Goal: Information Seeking & Learning: Learn about a topic

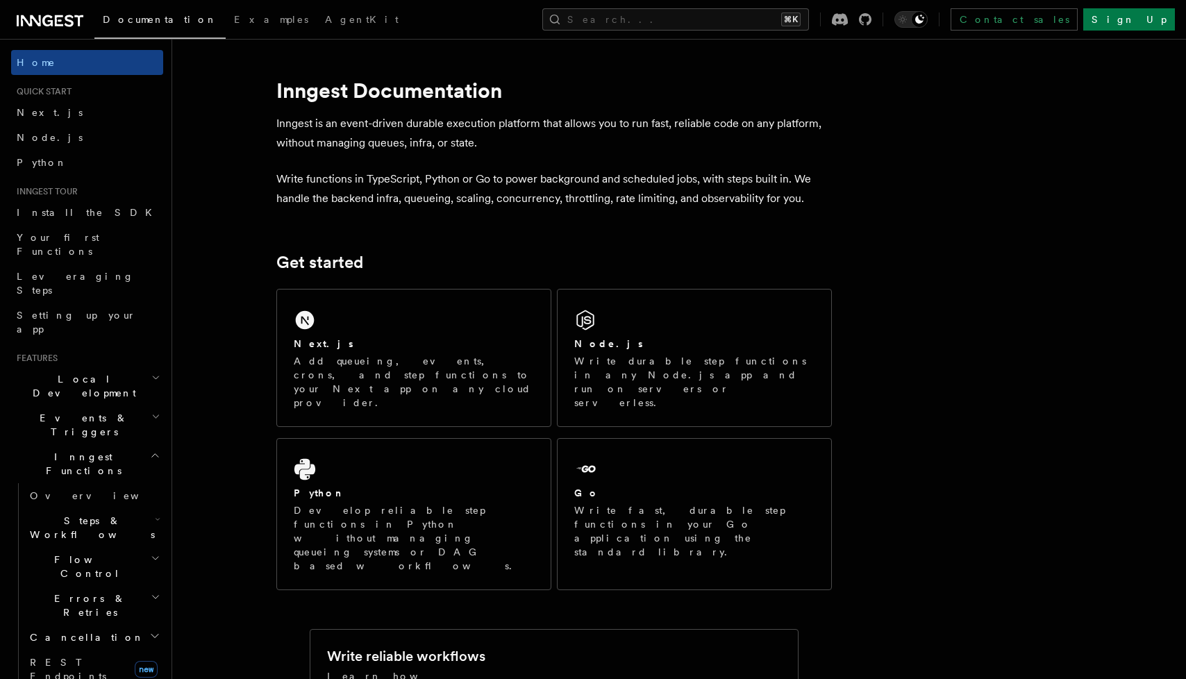
click at [76, 411] on span "Events & Triggers" at bounding box center [81, 425] width 140 height 28
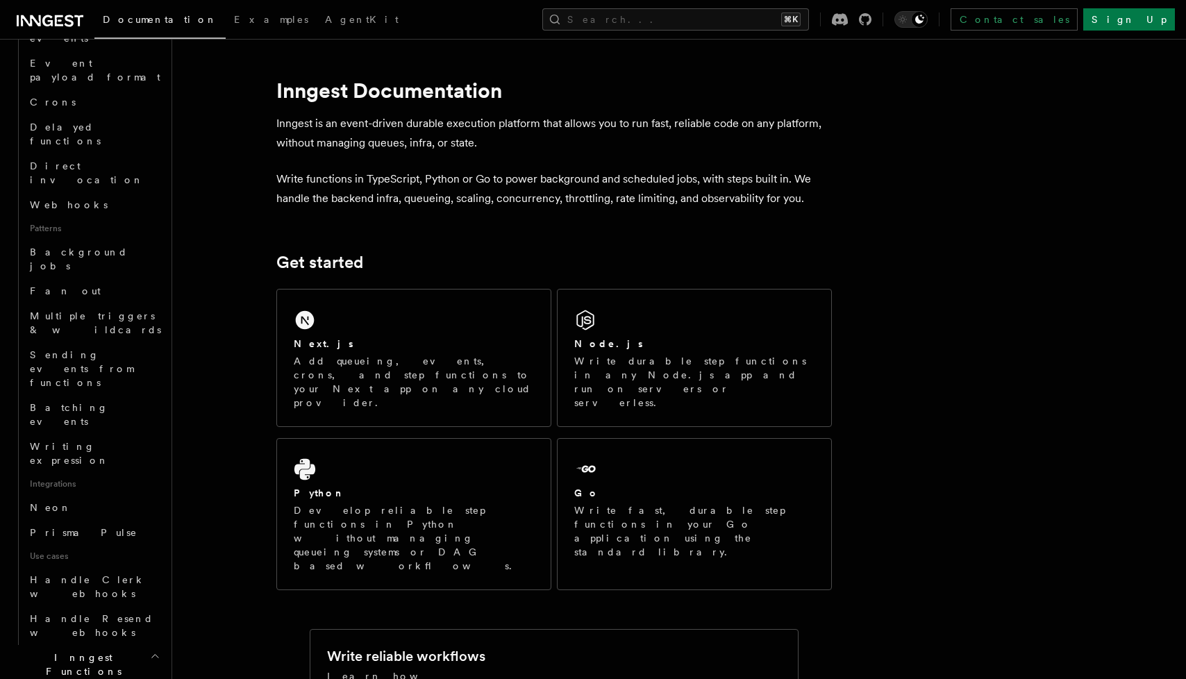
scroll to position [612, 0]
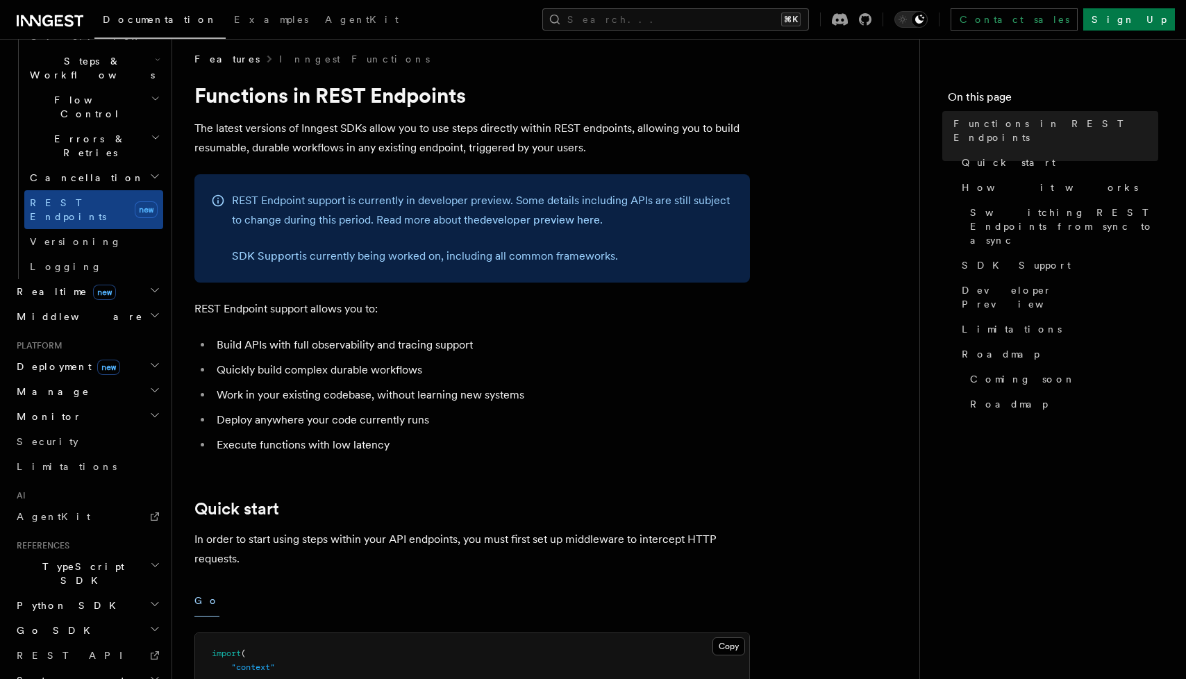
scroll to position [1, 0]
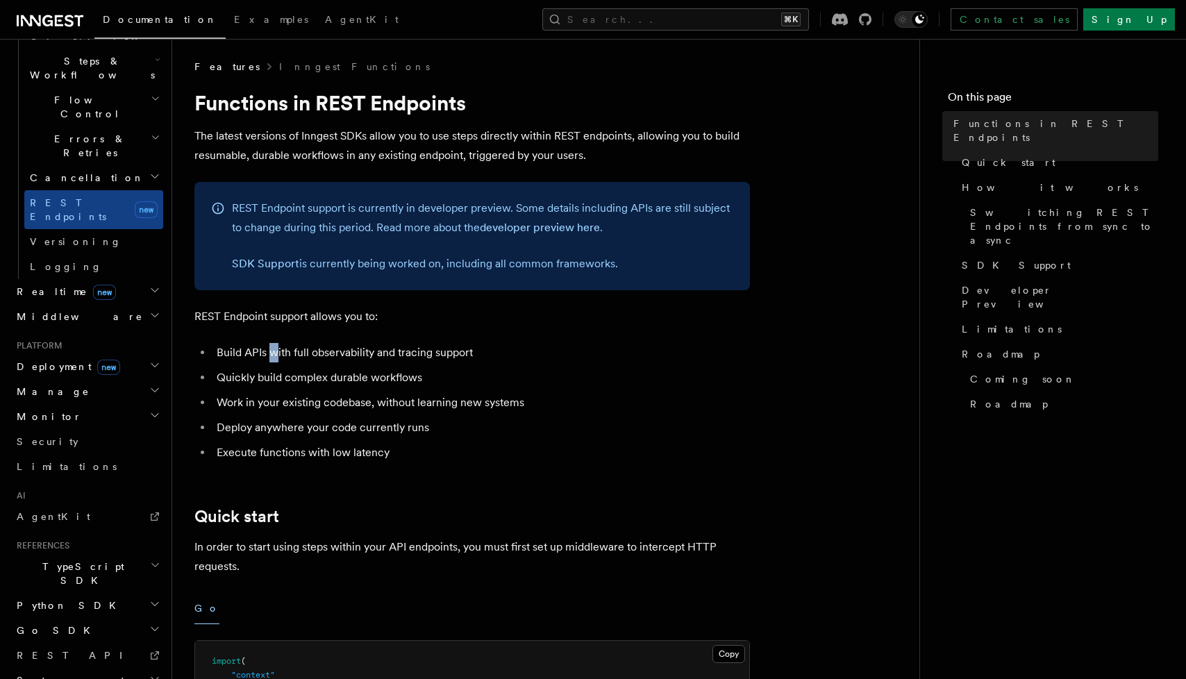
drag, startPoint x: 267, startPoint y: 349, endPoint x: 274, endPoint y: 361, distance: 13.4
click at [274, 361] on li "Build APIs with full observability and tracing support" at bounding box center [480, 352] width 537 height 19
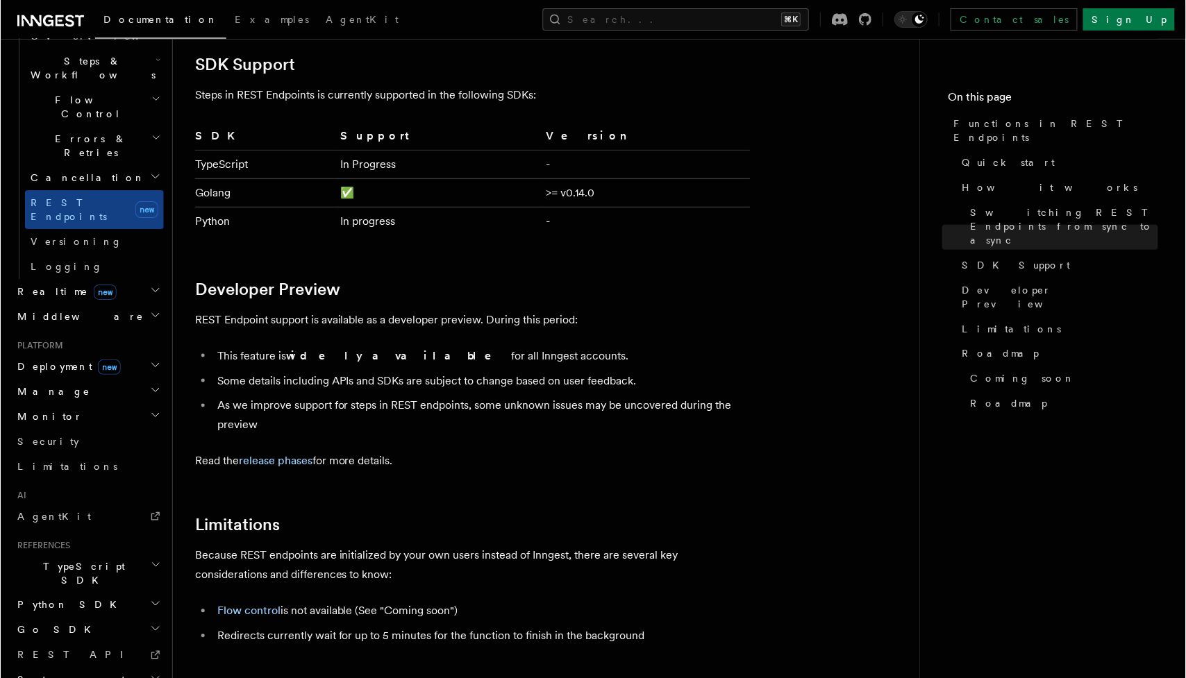
scroll to position [612, 0]
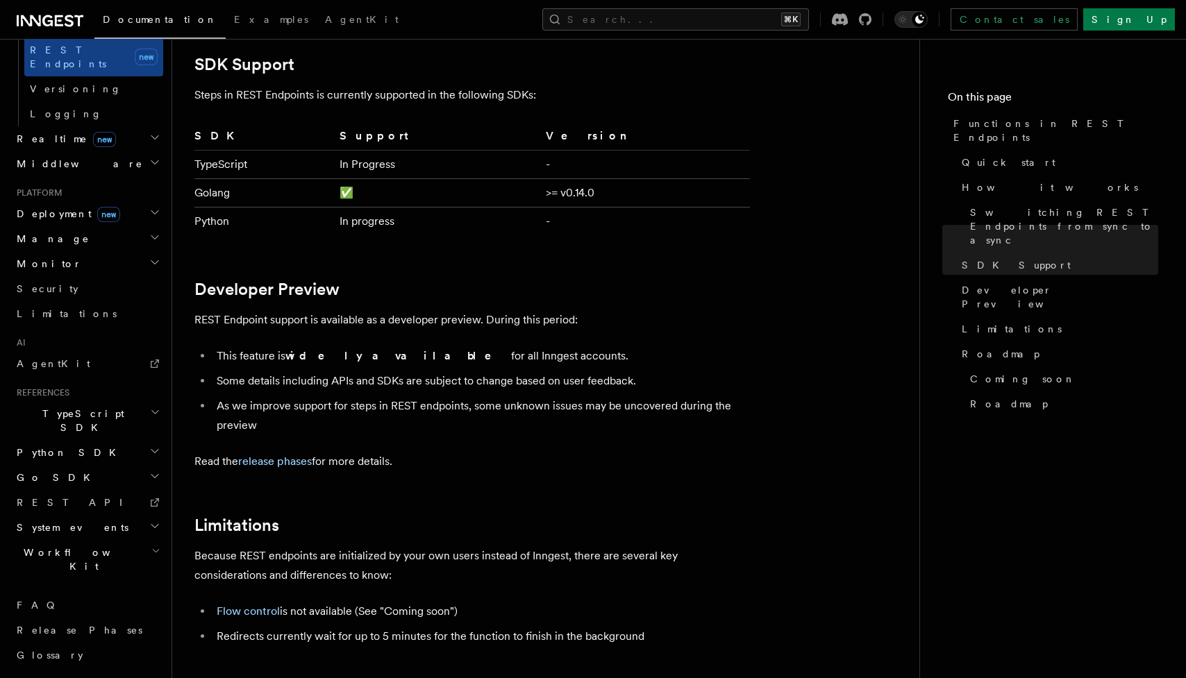
scroll to position [460, 0]
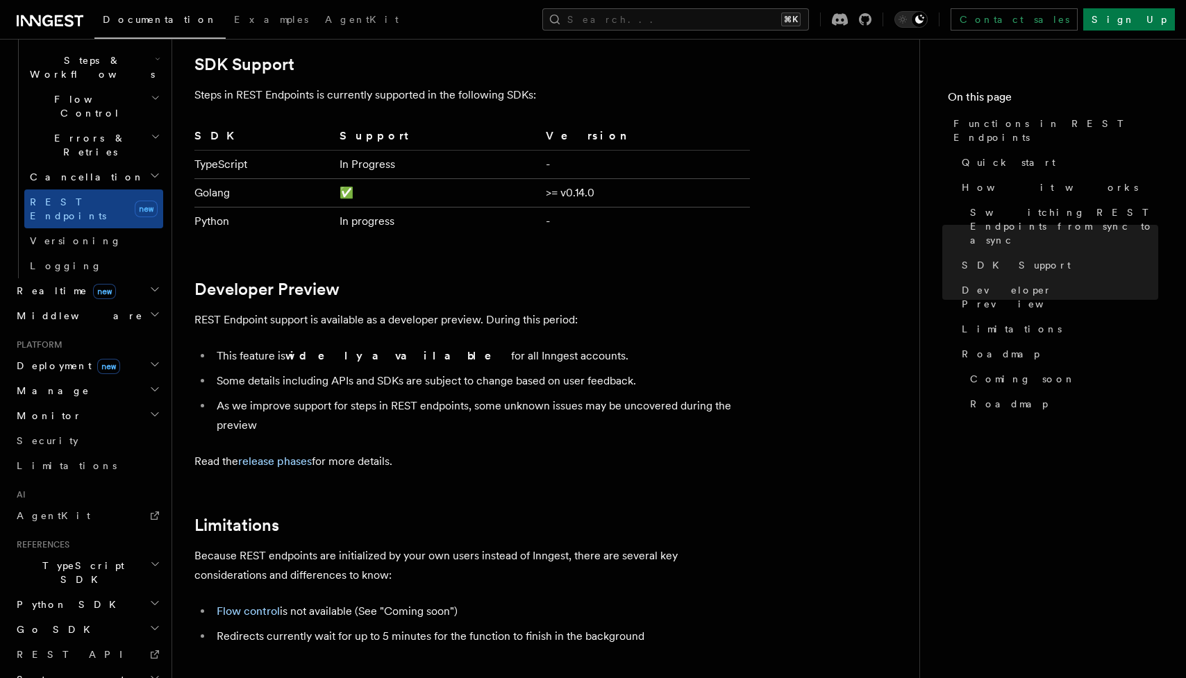
click at [146, 278] on h2 "Realtime new" at bounding box center [87, 290] width 152 height 25
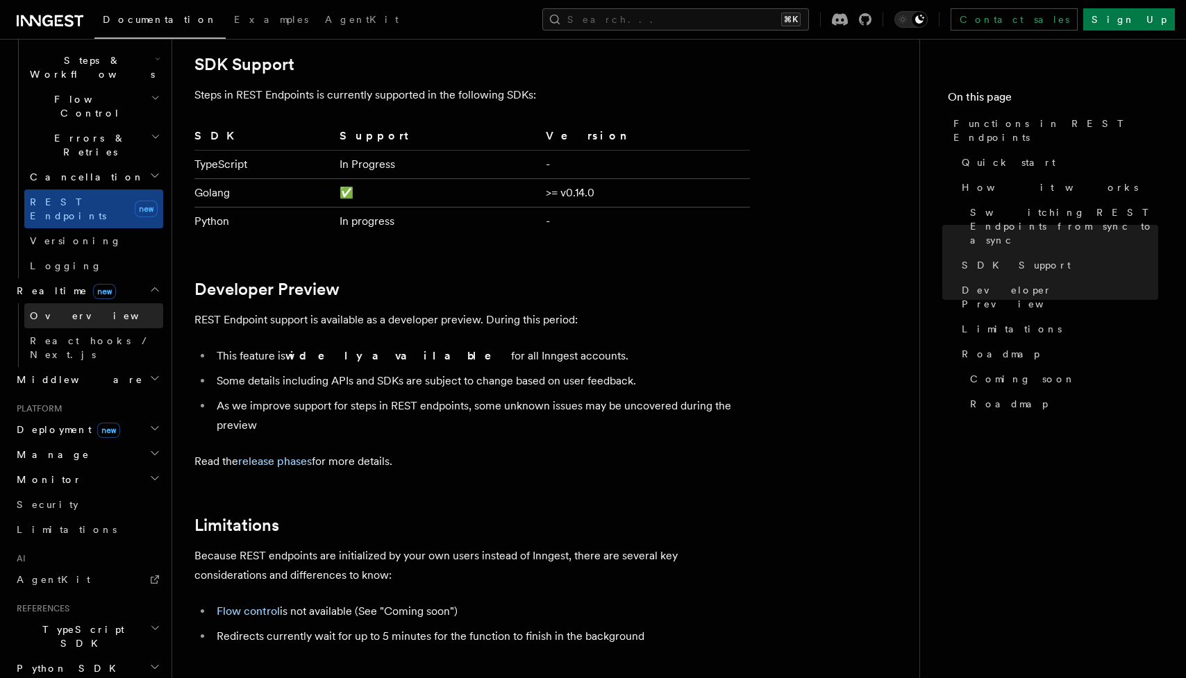
click at [112, 303] on link "Overview" at bounding box center [93, 315] width 139 height 25
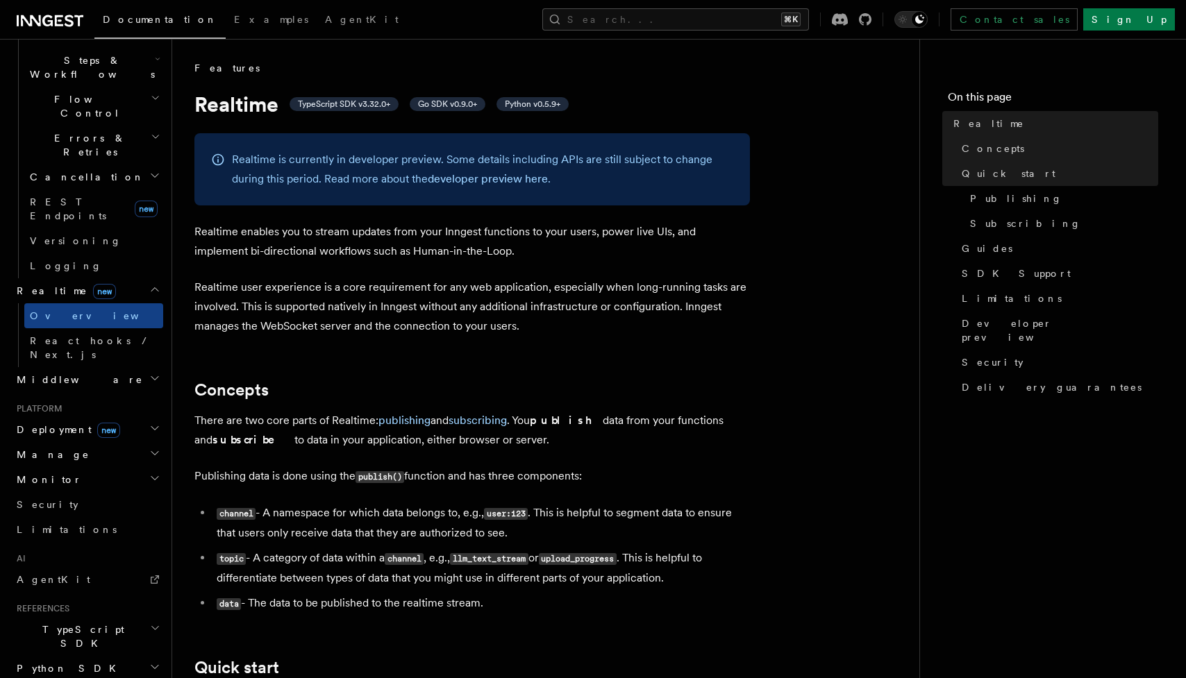
click at [111, 442] on h2 "Manage" at bounding box center [87, 454] width 152 height 25
click at [117, 417] on h2 "Deployment new" at bounding box center [87, 429] width 152 height 25
click at [98, 581] on h2 "Cloud Providers new" at bounding box center [93, 600] width 139 height 39
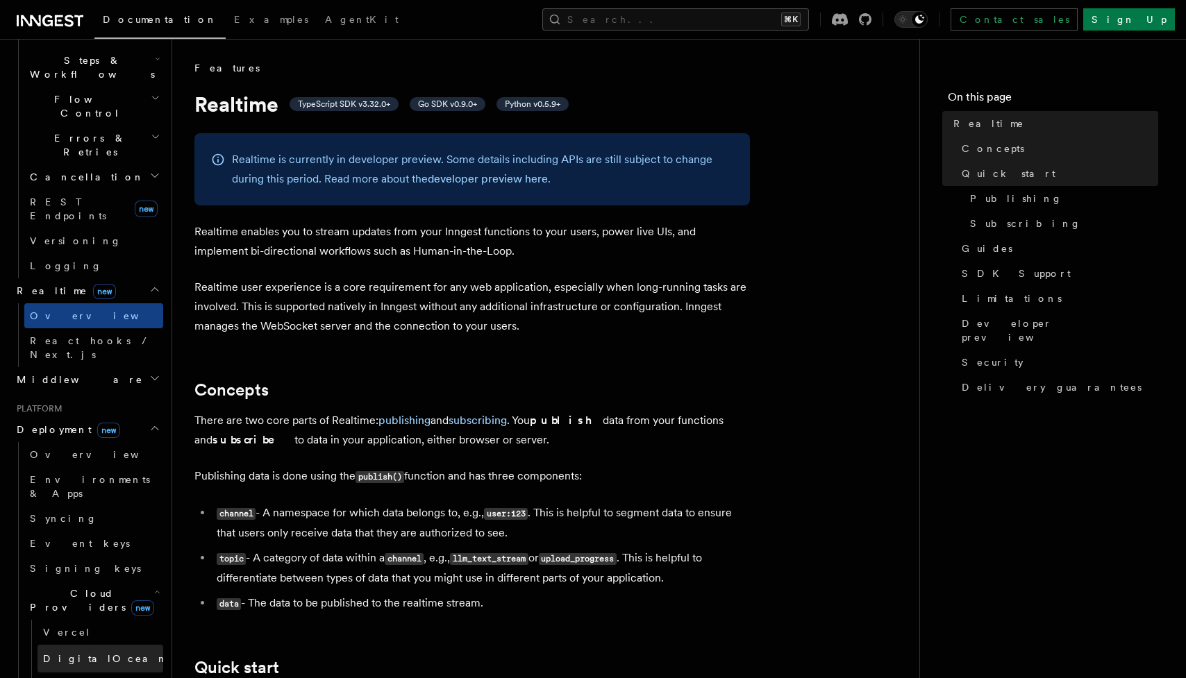
click at [108, 645] on link "DigitalOcean new" at bounding box center [100, 659] width 126 height 28
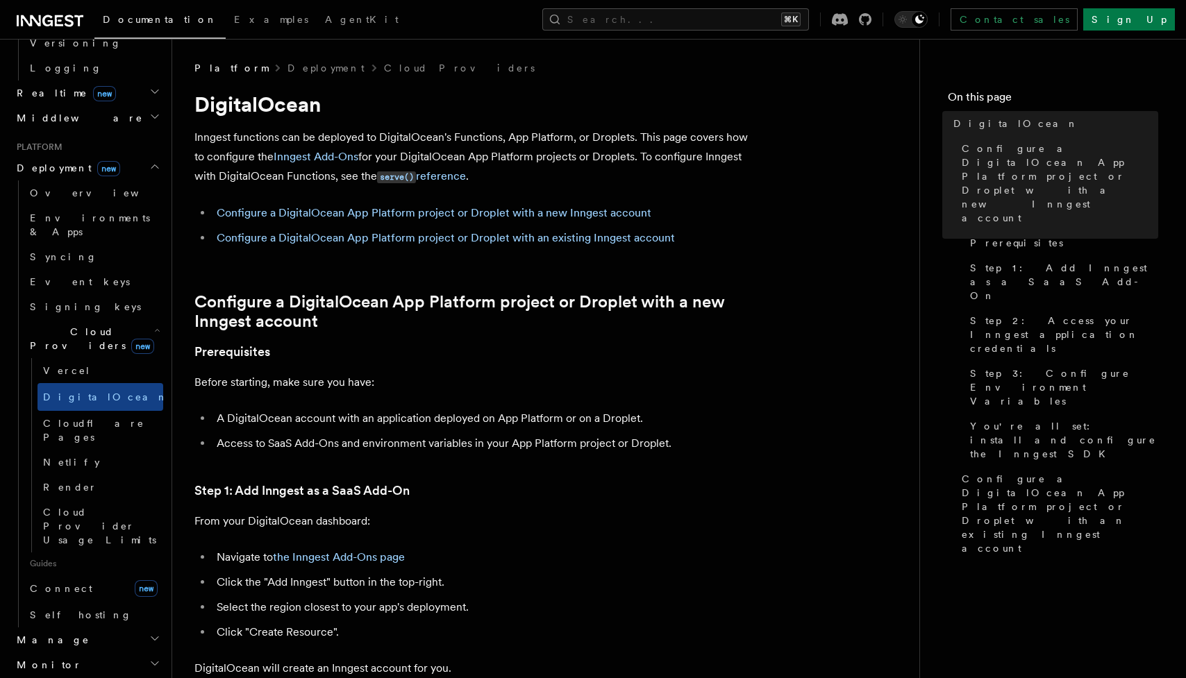
scroll to position [852, 0]
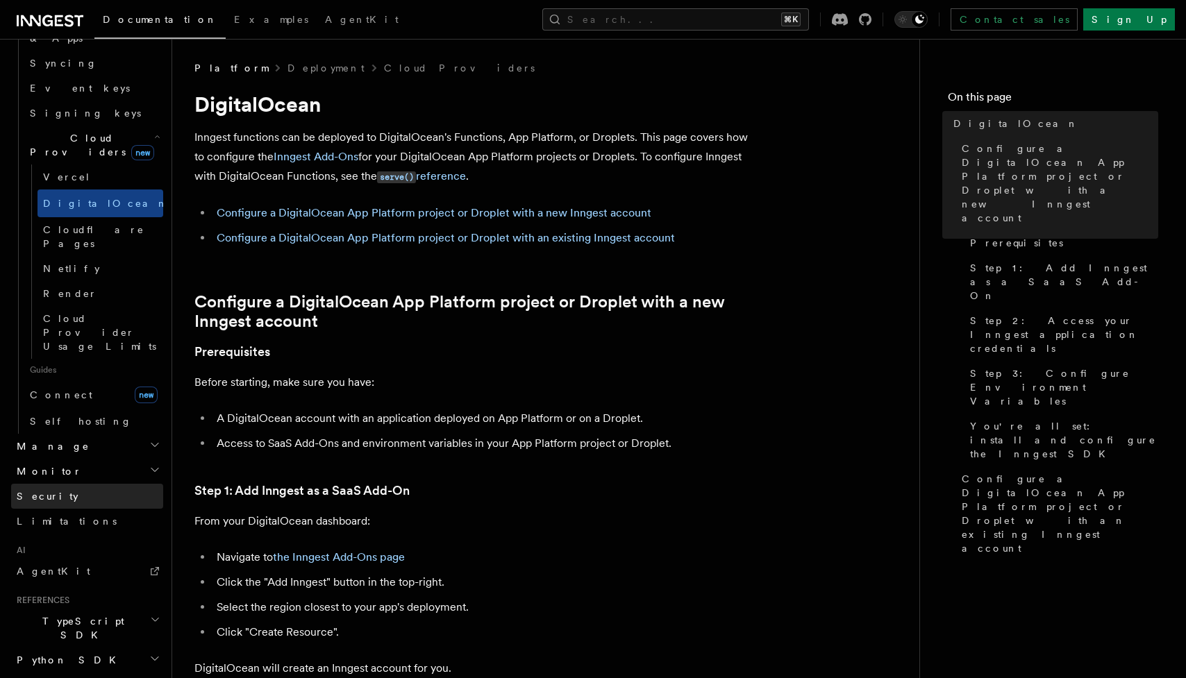
click at [65, 484] on link "Security" at bounding box center [87, 496] width 152 height 25
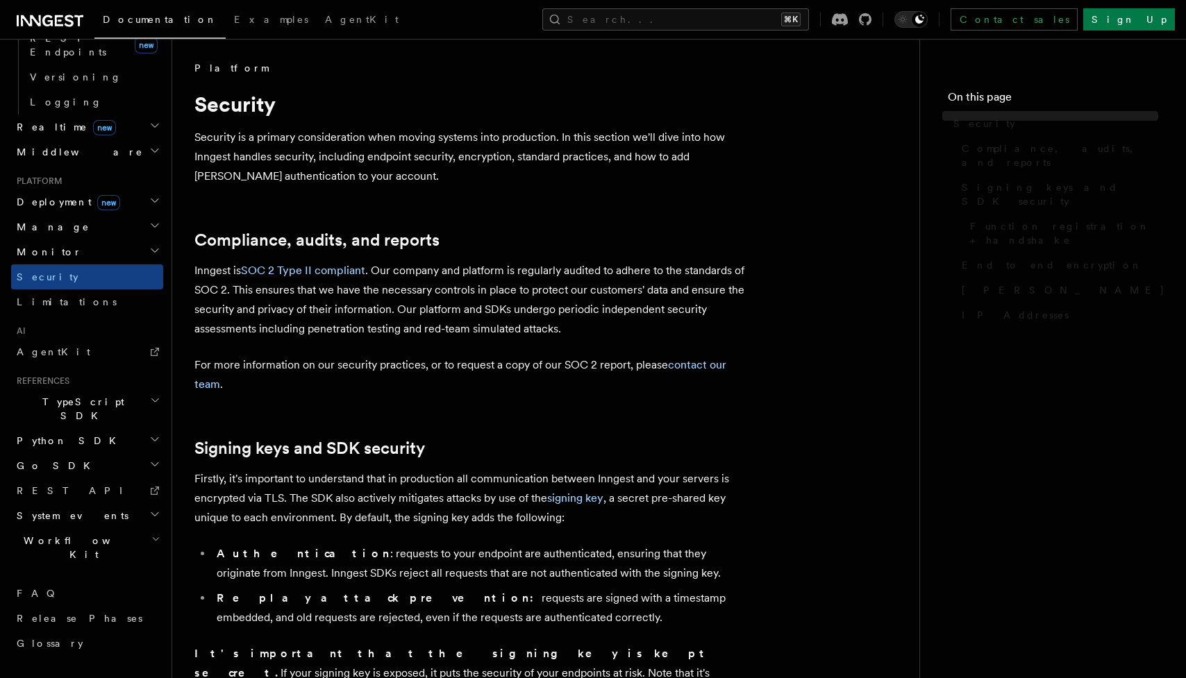
scroll to position [460, 0]
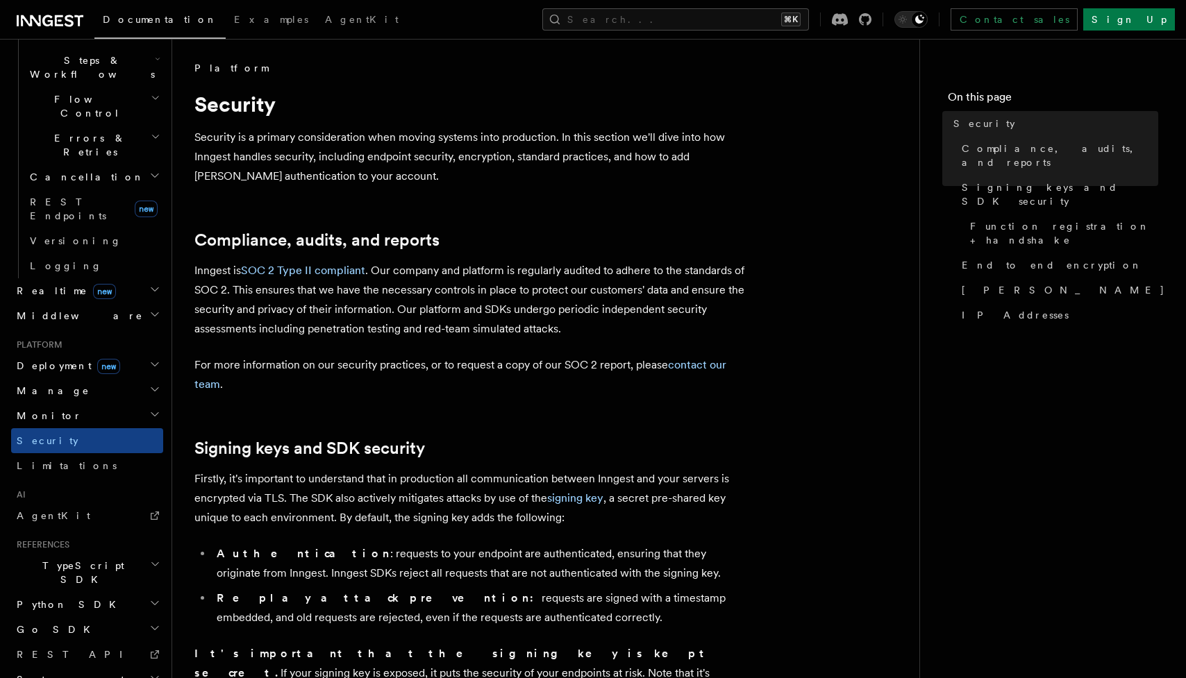
click at [293, 156] on p "Security is a primary consideration when moving systems into production. In thi…" at bounding box center [472, 157] width 556 height 58
click at [427, 235] on link "Compliance, audits, and reports" at bounding box center [316, 240] width 245 height 19
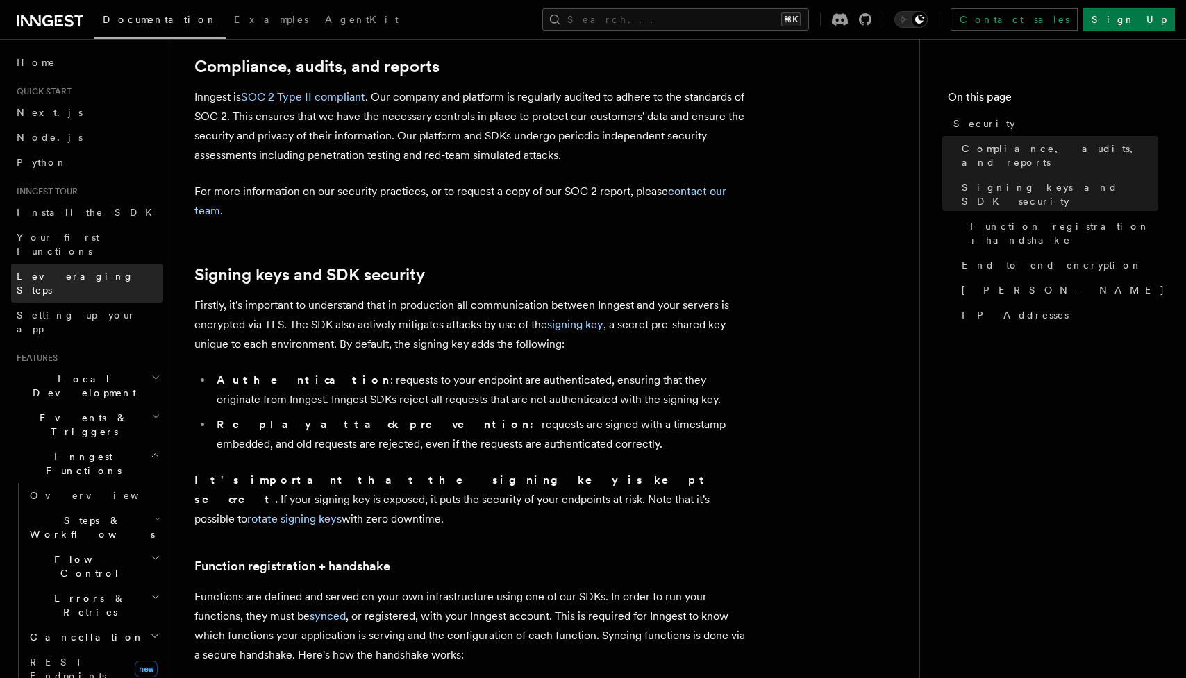
click at [77, 272] on link "Leveraging Steps" at bounding box center [87, 283] width 152 height 39
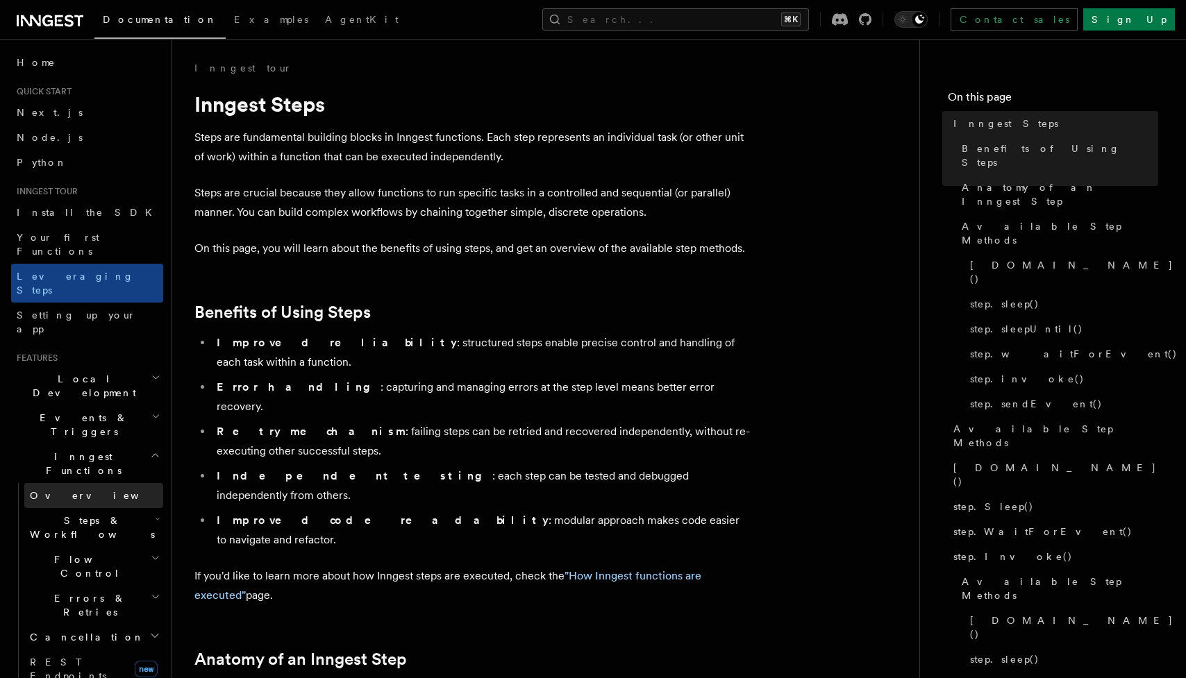
click at [107, 483] on link "Overview" at bounding box center [93, 495] width 139 height 25
